Goal: Task Accomplishment & Management: Manage account settings

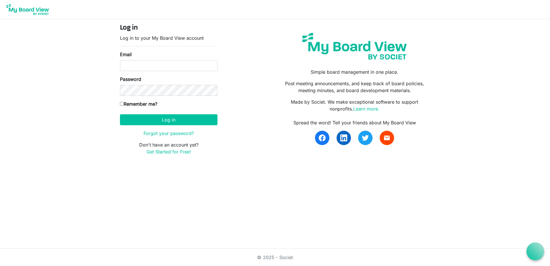
type input "nanauhll@yahoo.com"
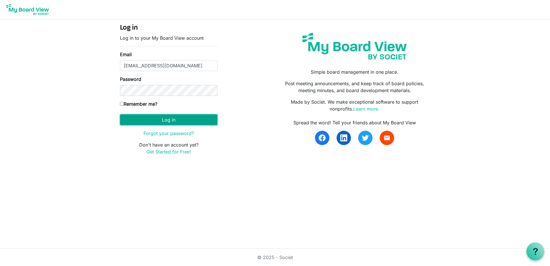
click at [151, 120] on button "Log in" at bounding box center [169, 119] width 98 height 11
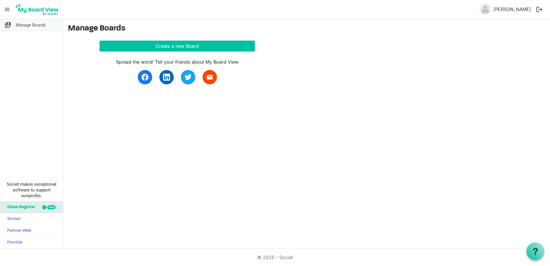
click at [22, 21] on span "Manage Boards" at bounding box center [31, 25] width 30 height 12
click at [6, 24] on span "switch_account" at bounding box center [7, 25] width 7 height 12
click at [491, 7] on img at bounding box center [486, 9] width 12 height 12
click at [539, 9] on button "logout" at bounding box center [539, 9] width 12 height 12
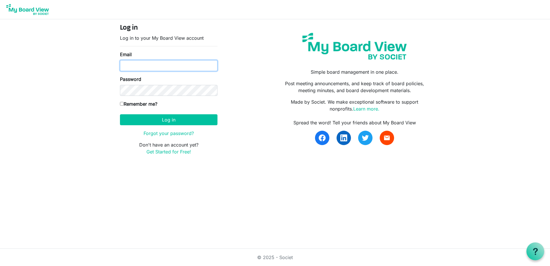
click at [174, 65] on input "Email" at bounding box center [169, 65] width 98 height 11
type input "nanauhll@yahoo.com"
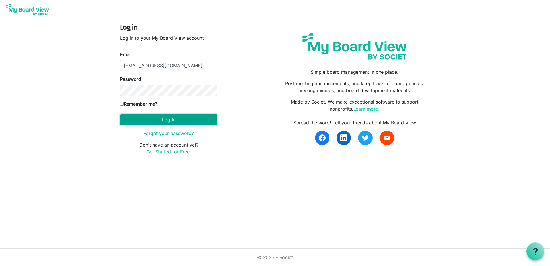
click at [161, 115] on button "Log in" at bounding box center [169, 119] width 98 height 11
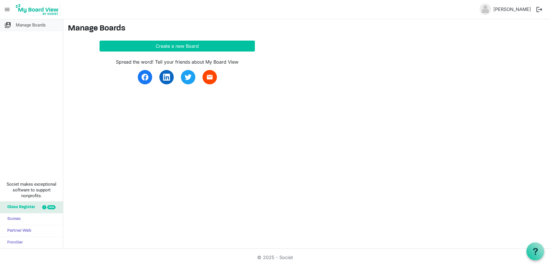
click at [6, 24] on span "switch_account" at bounding box center [7, 25] width 7 height 12
click at [5, 9] on span "menu" at bounding box center [7, 9] width 11 height 11
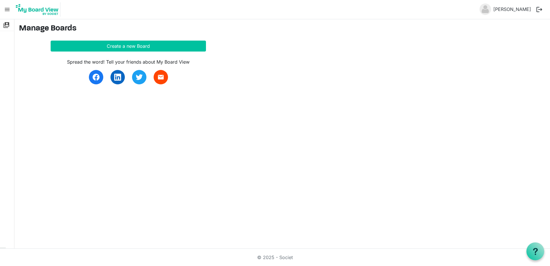
click at [5, 9] on span "menu" at bounding box center [7, 9] width 11 height 11
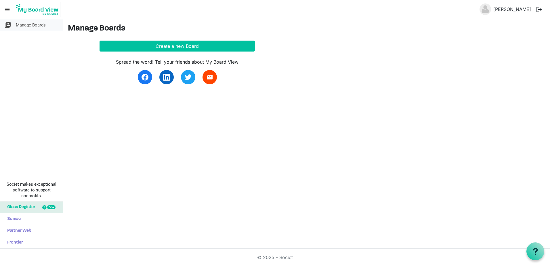
click at [24, 27] on span "Manage Boards" at bounding box center [31, 25] width 30 height 12
click at [26, 26] on span "Manage Boards" at bounding box center [31, 25] width 30 height 12
click at [183, 46] on button "Create a new Board" at bounding box center [177, 46] width 155 height 11
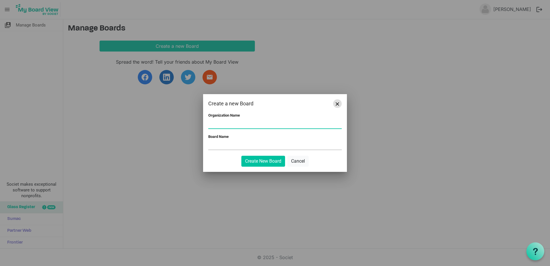
click at [336, 105] on span "Close" at bounding box center [337, 103] width 3 height 3
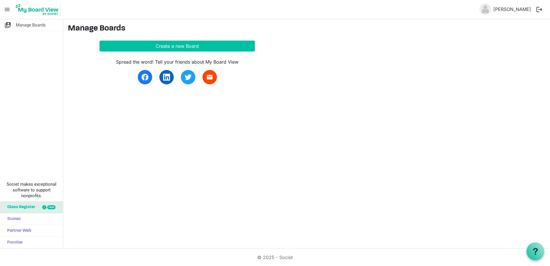
click at [541, 10] on button "logout" at bounding box center [539, 9] width 12 height 12
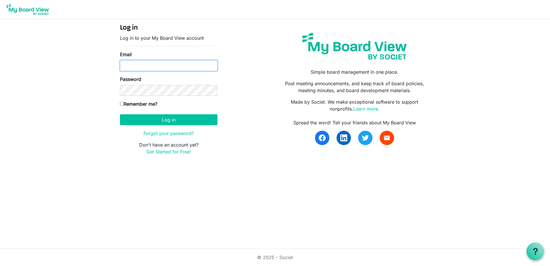
click at [127, 62] on input "Email" at bounding box center [169, 65] width 98 height 11
type input "nanauhll@yahoo.com"
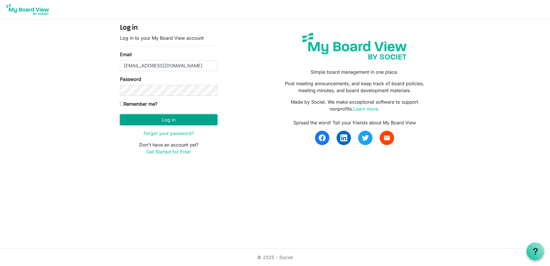
click at [160, 120] on button "Log in" at bounding box center [169, 119] width 98 height 11
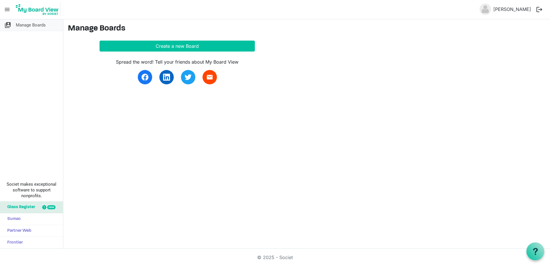
click at [5, 23] on span "switch_account" at bounding box center [7, 25] width 7 height 12
click at [7, 7] on span "menu" at bounding box center [7, 9] width 11 height 11
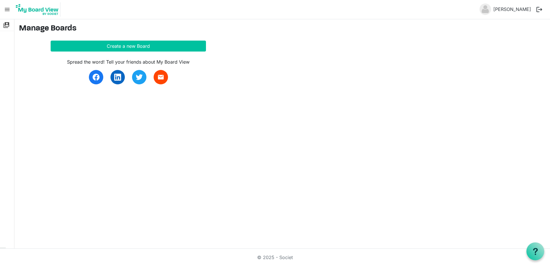
click at [7, 7] on span "menu" at bounding box center [7, 9] width 11 height 11
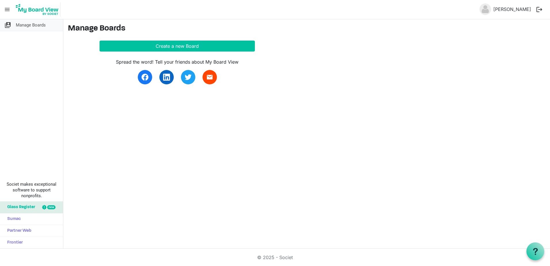
click at [29, 24] on span "Manage Boards" at bounding box center [31, 25] width 30 height 12
click at [27, 24] on span "Manage Boards" at bounding box center [31, 25] width 30 height 12
click at [10, 23] on span "switch_account" at bounding box center [7, 25] width 7 height 12
click at [6, 22] on span "switch_account" at bounding box center [7, 25] width 7 height 12
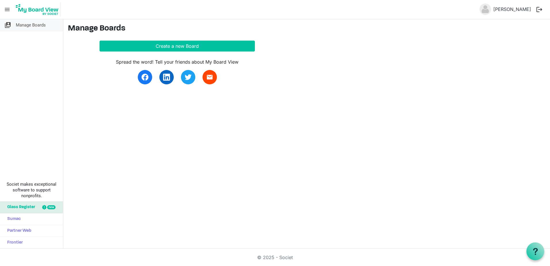
click at [6, 22] on span "switch_account" at bounding box center [7, 25] width 7 height 12
click at [21, 23] on span "Manage Boards" at bounding box center [31, 25] width 30 height 12
click at [8, 8] on span "menu" at bounding box center [7, 9] width 11 height 11
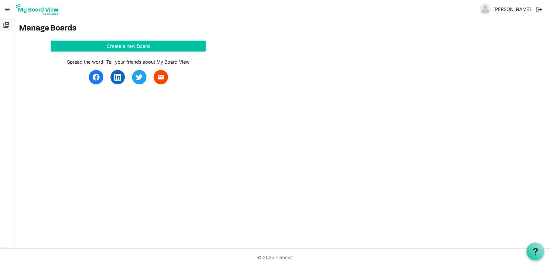
click at [8, 24] on span "switch_account" at bounding box center [6, 25] width 7 height 12
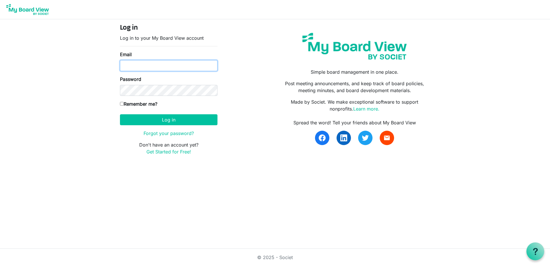
click at [162, 66] on input "Email" at bounding box center [169, 65] width 98 height 11
type input "nanauhll@yahoo.com"
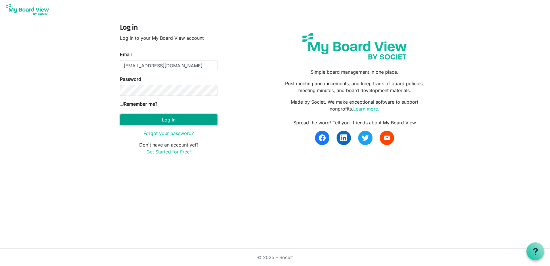
click at [147, 116] on button "Log in" at bounding box center [169, 119] width 98 height 11
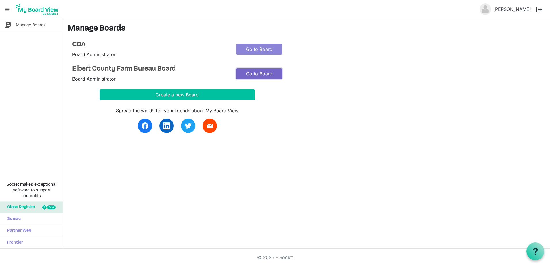
click at [252, 72] on link "Go to Board" at bounding box center [259, 73] width 46 height 11
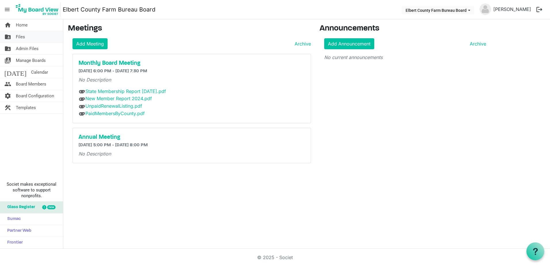
click at [6, 35] on span "folder_shared" at bounding box center [7, 37] width 7 height 12
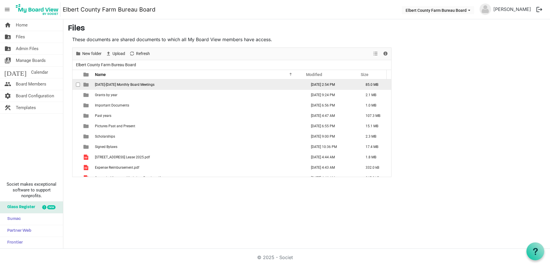
click at [107, 86] on span "2024-2025 Monthly Board Meetings" at bounding box center [125, 85] width 60 height 4
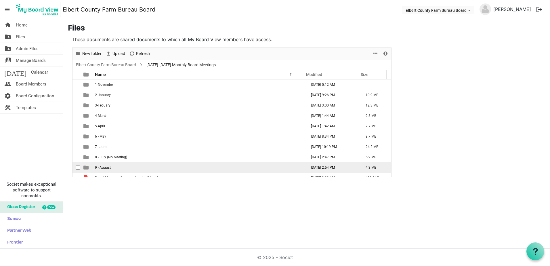
scroll to position [6, 0]
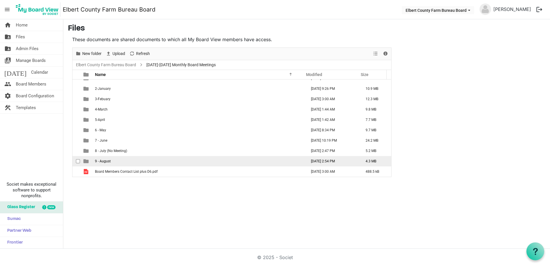
click at [100, 161] on span "9 - August" at bounding box center [103, 161] width 16 height 4
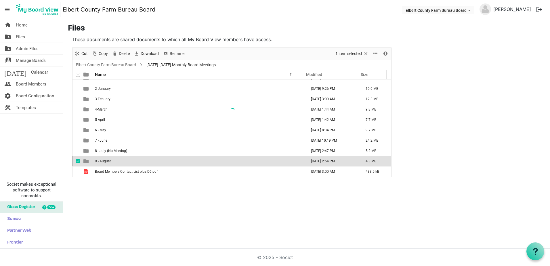
scroll to position [0, 0]
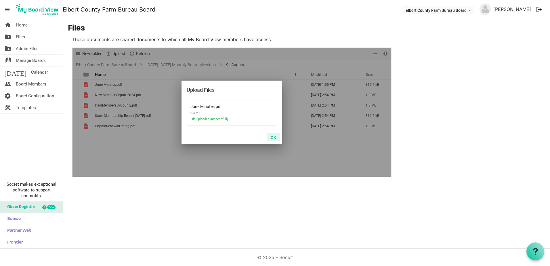
click at [274, 138] on button "OK" at bounding box center [273, 137] width 13 height 8
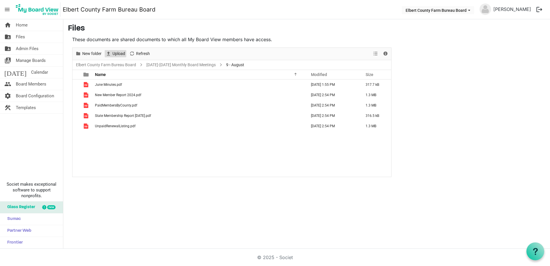
click at [117, 55] on span "Upload" at bounding box center [119, 53] width 14 height 7
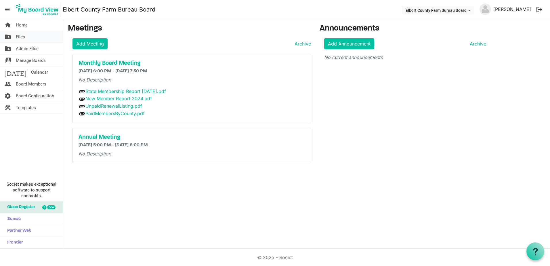
click at [26, 39] on link "folder_shared Files" at bounding box center [31, 37] width 63 height 12
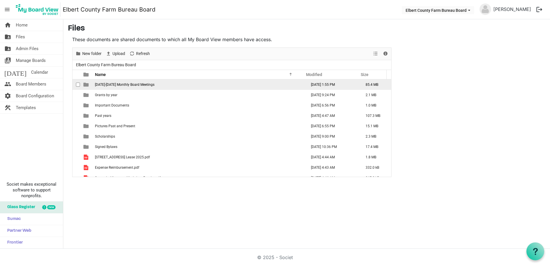
click at [106, 84] on span "[DATE]-[DATE] Monthly Board Meetings" at bounding box center [125, 85] width 60 height 4
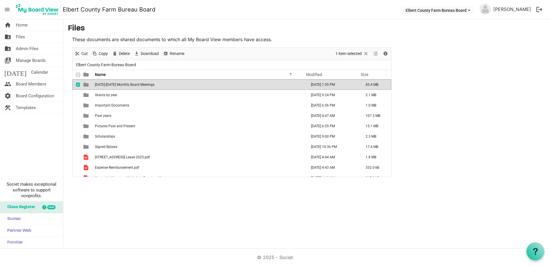
click at [106, 84] on span "[DATE]-[DATE] Monthly Board Meetings" at bounding box center [125, 85] width 60 height 4
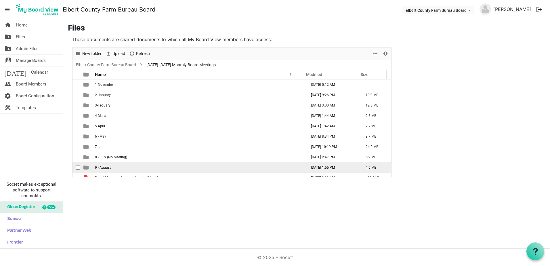
click at [94, 168] on td "9 - August" at bounding box center [199, 167] width 212 height 10
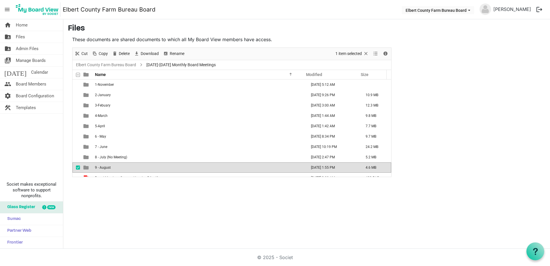
click at [94, 168] on td "9 - August" at bounding box center [199, 167] width 212 height 10
